Goal: Find specific page/section: Find specific page/section

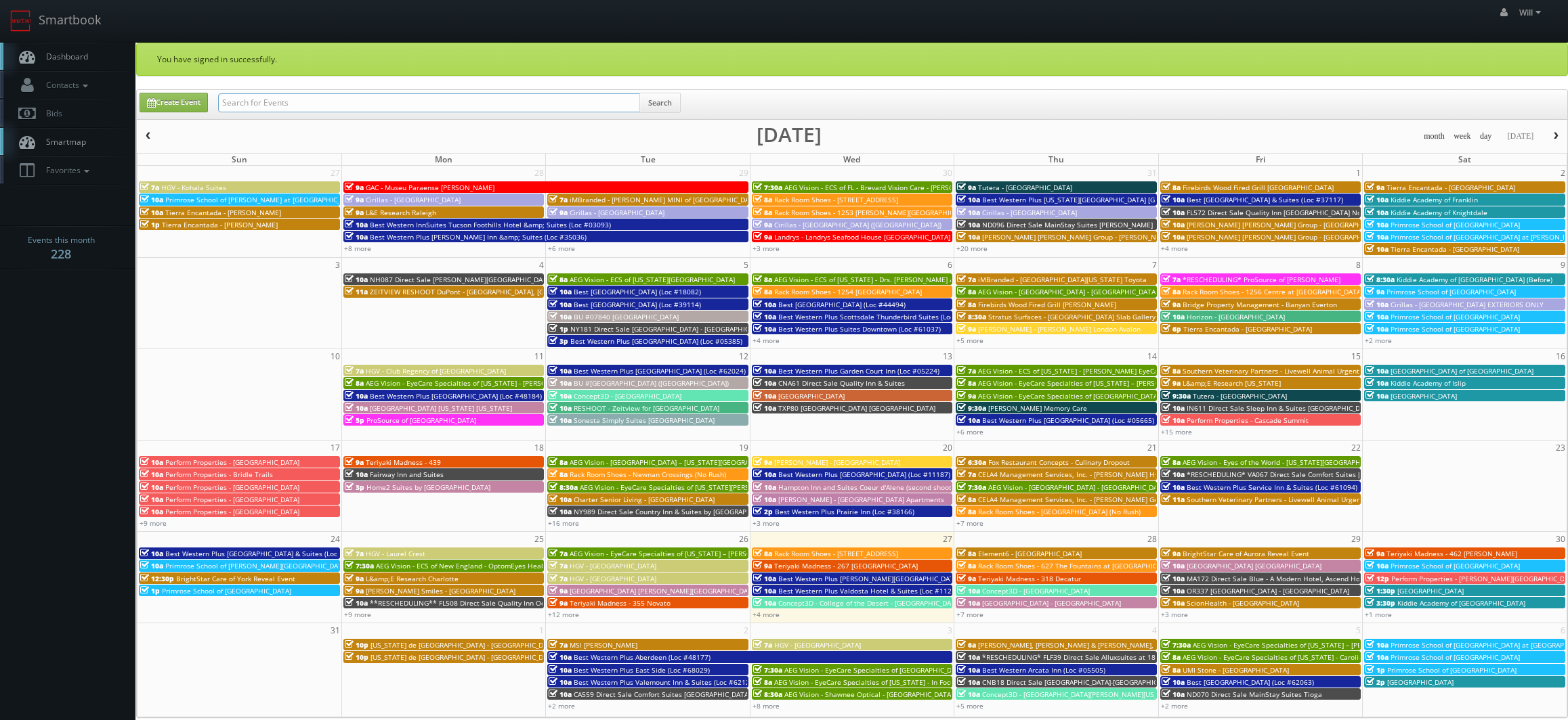
drag, startPoint x: 0, startPoint y: 0, endPoint x: 316, endPoint y: 96, distance: 330.3
click at [316, 96] on input "text" at bounding box center [429, 103] width 422 height 19
paste input "([DATE]) Perform Properties - [GEOGRAPHIC_DATA]"
drag, startPoint x: 265, startPoint y: 96, endPoint x: 27, endPoint y: 55, distance: 241.5
click at [27, 55] on body "Smartbook Toggle Side Navigation Toggle Top Navigation Will Will Profile Logout…" at bounding box center [784, 498] width 1568 height 997
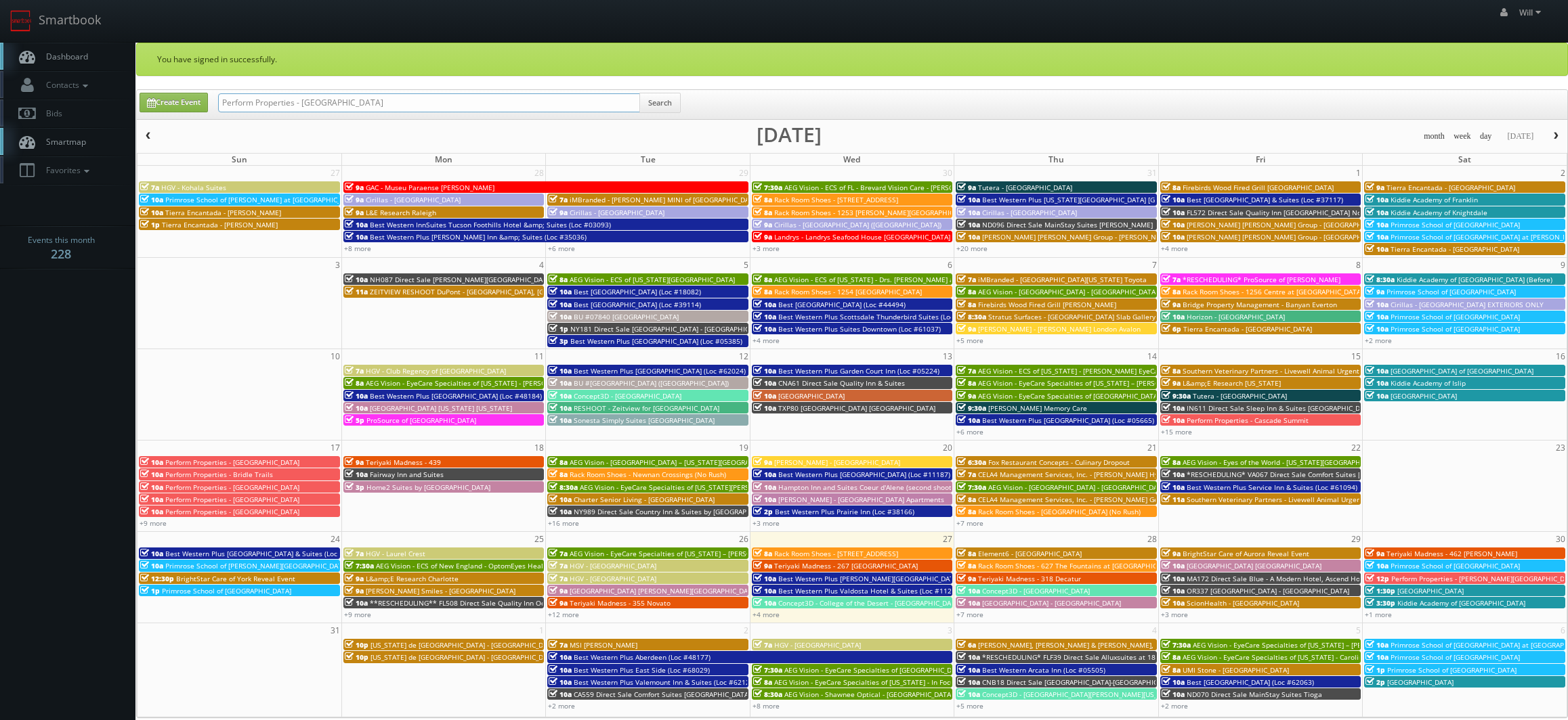
type input "Perform Properties - [GEOGRAPHIC_DATA]"
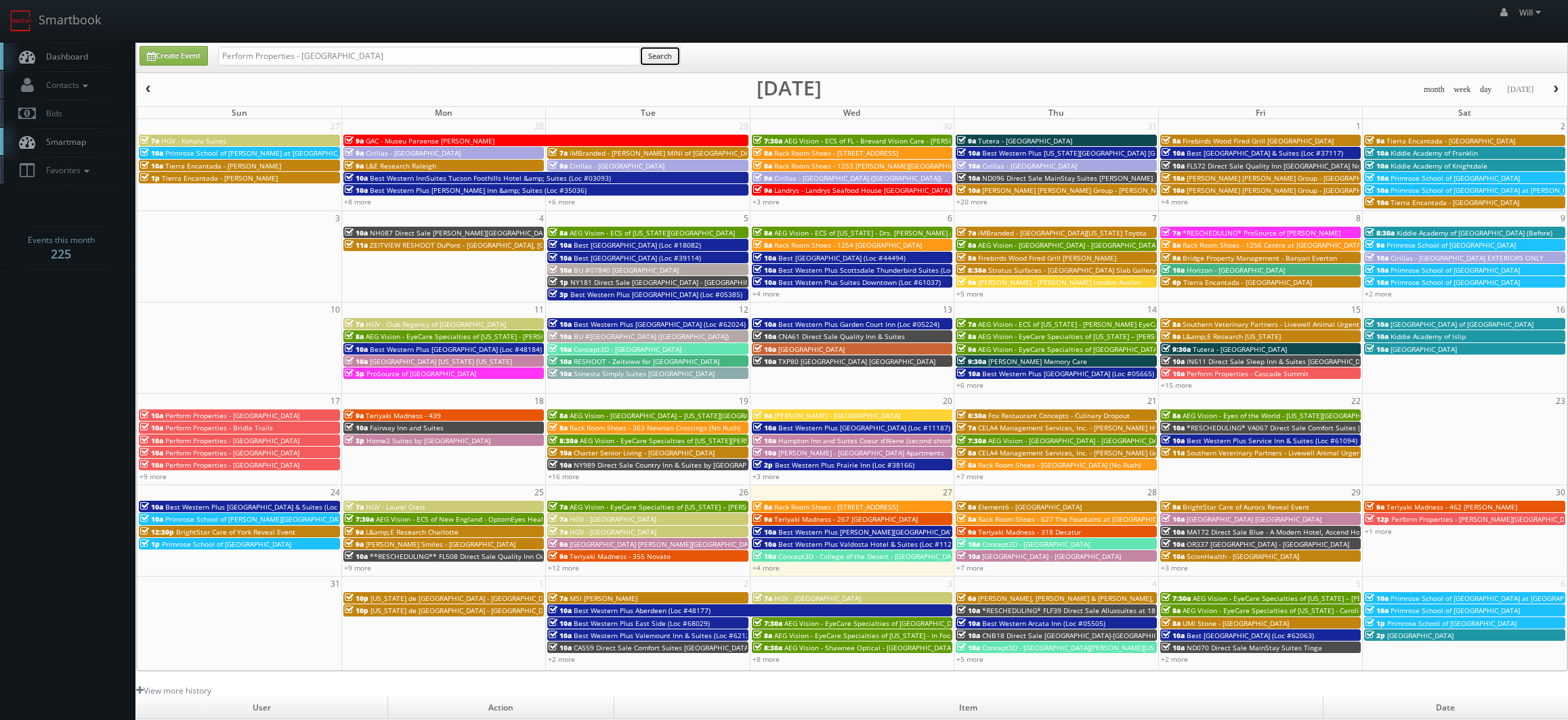
click at [661, 62] on button "Search" at bounding box center [660, 56] width 42 height 20
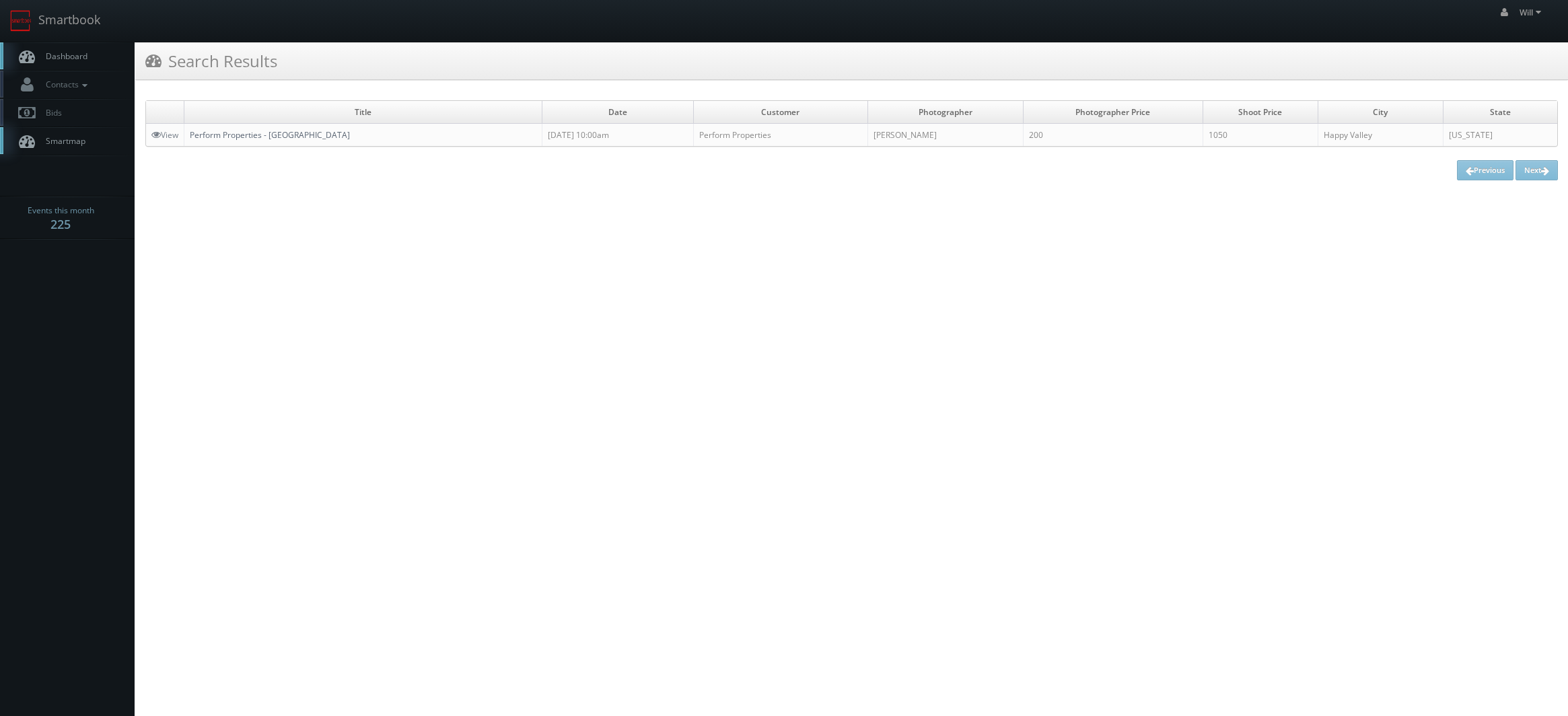
click at [339, 135] on link "Perform Properties - [GEOGRAPHIC_DATA]" at bounding box center [269, 134] width 160 height 11
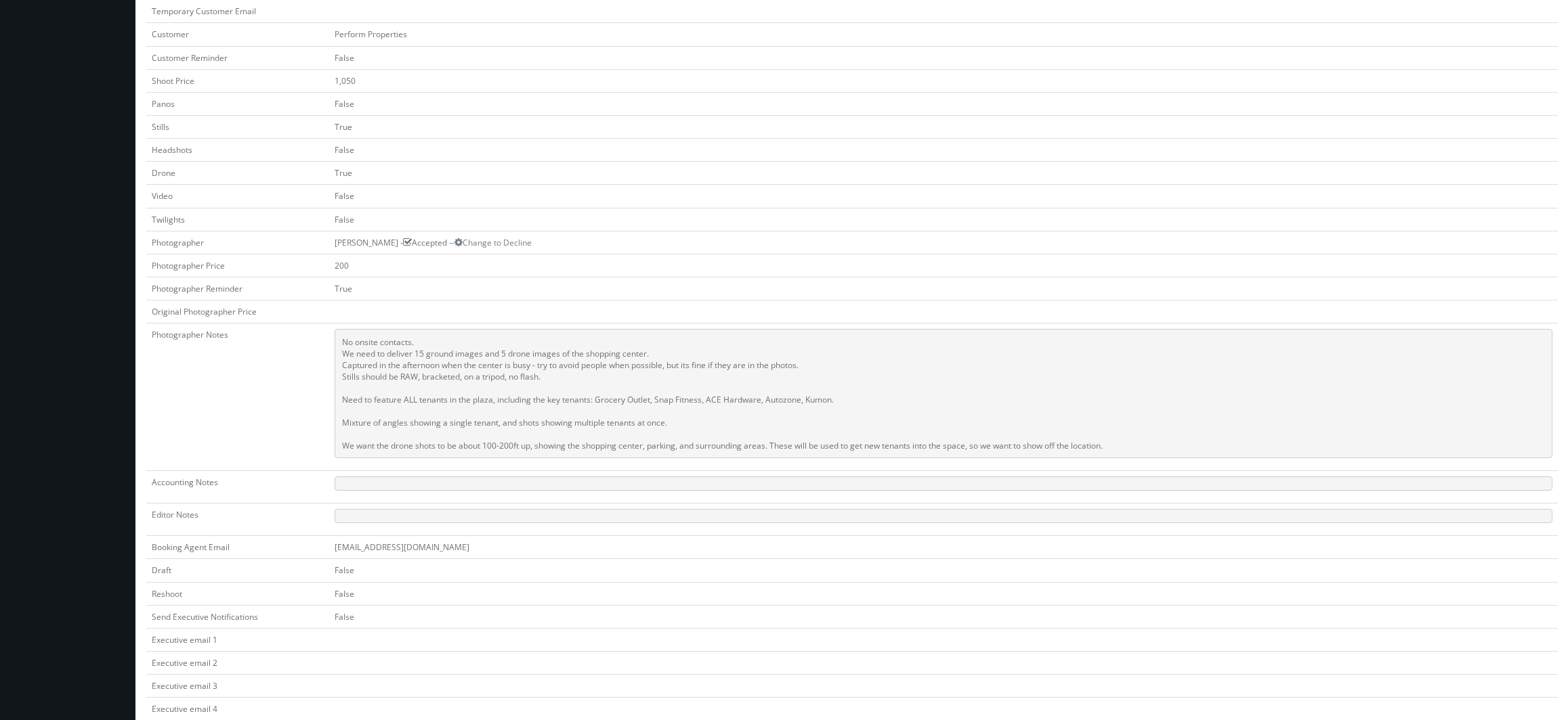
scroll to position [406, 0]
